Goal: Task Accomplishment & Management: Complete application form

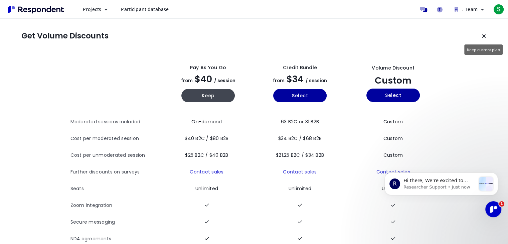
click at [482, 38] on icon "Keep current plan" at bounding box center [484, 35] width 4 height 5
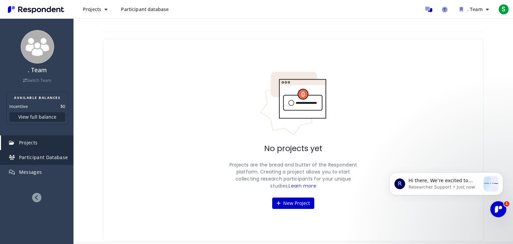
click at [27, 157] on span "Participant Database" at bounding box center [43, 157] width 49 height 6
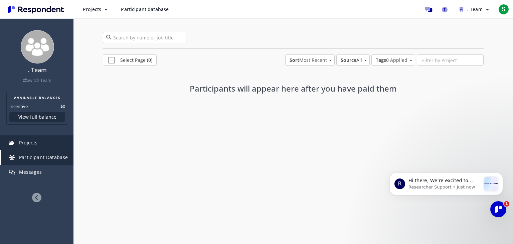
click at [28, 148] on link "Projects" at bounding box center [37, 142] width 72 height 15
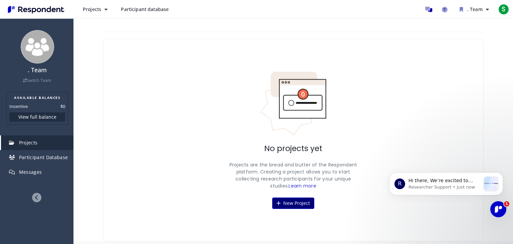
click at [291, 202] on button "New Project" at bounding box center [293, 202] width 42 height 11
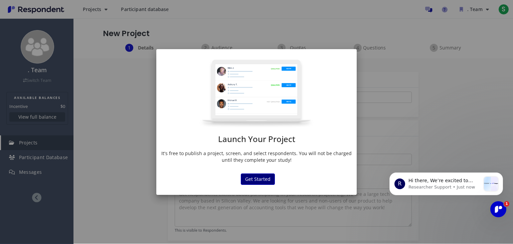
click at [262, 179] on button "Get Started" at bounding box center [258, 178] width 34 height 11
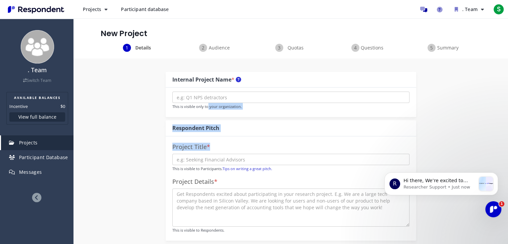
drag, startPoint x: 250, startPoint y: 125, endPoint x: 205, endPoint y: 107, distance: 48.6
click at [205, 107] on div "Internal Project Name * This is visible only to your organization. Respondent P…" at bounding box center [291, 156] width 250 height 169
click at [490, 49] on div "Details Audience Quotas Questions Summary" at bounding box center [290, 51] width 434 height 15
